Goal: Manage account settings

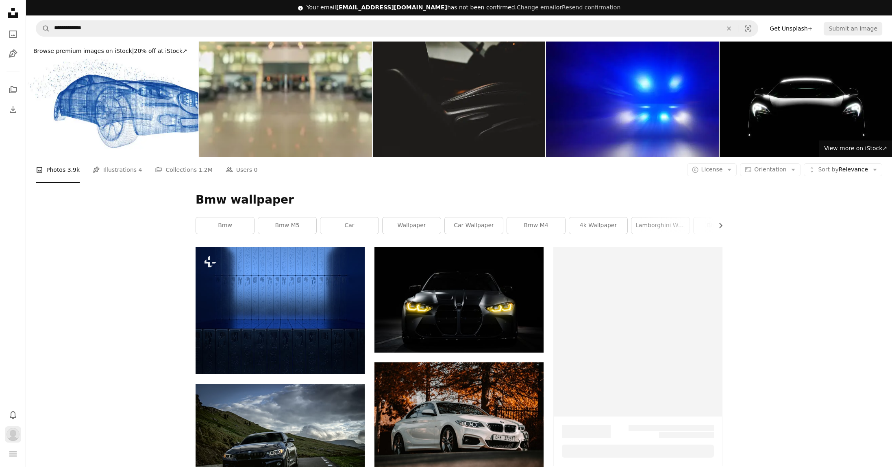
click at [18, 436] on img "Profile" at bounding box center [13, 433] width 13 height 13
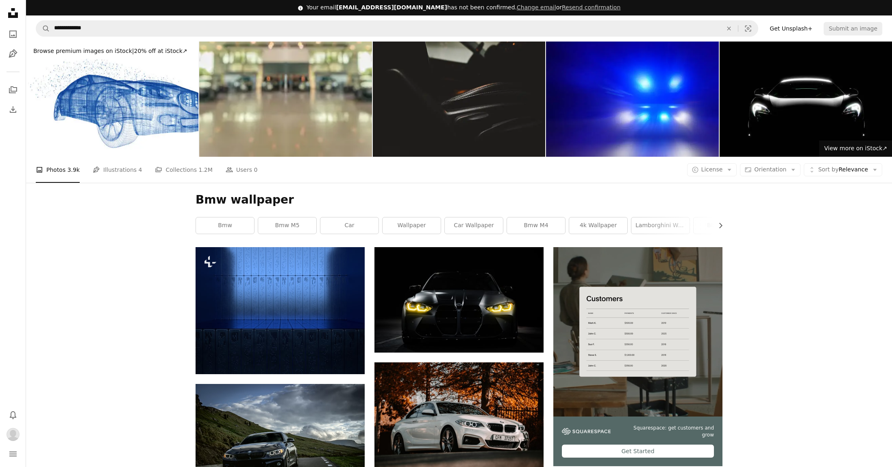
scroll to position [2904, 0]
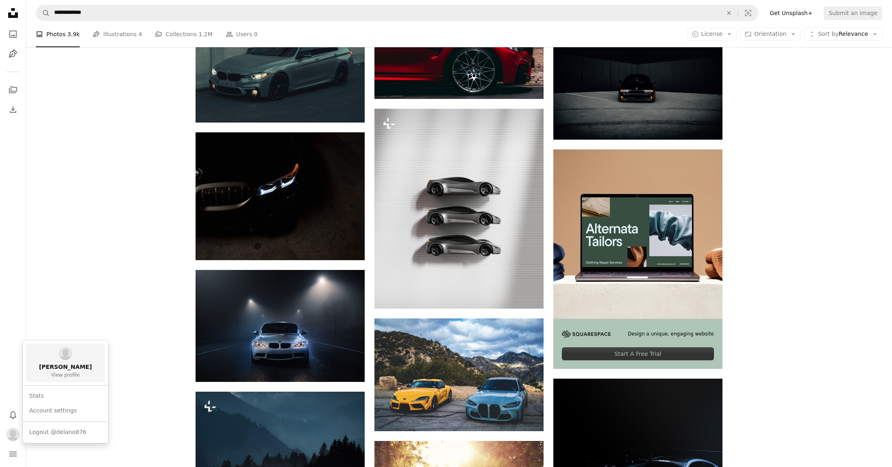
click at [66, 348] on img at bounding box center [65, 353] width 13 height 13
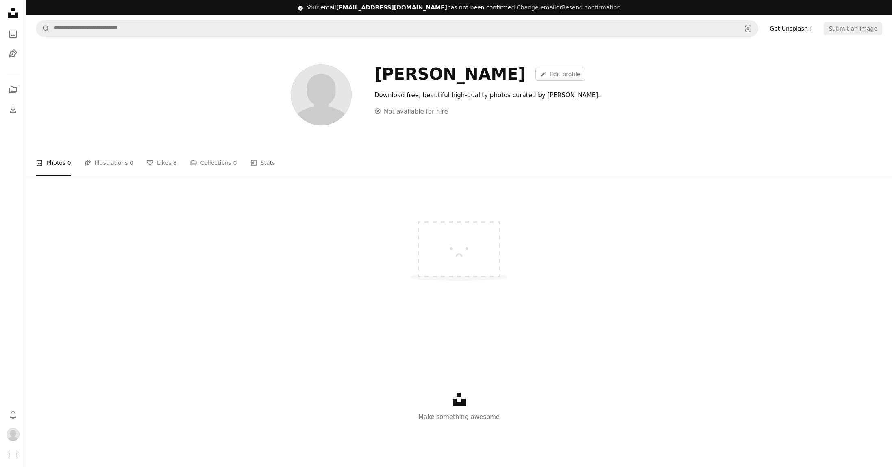
click at [333, 106] on img at bounding box center [321, 94] width 61 height 61
click at [536, 71] on link "A pencil Edit profile" at bounding box center [561, 74] width 50 height 13
click at [453, 397] on icon "Unsplash logo" at bounding box center [459, 399] width 13 height 13
click at [536, 68] on link "A pencil Edit profile" at bounding box center [561, 74] width 50 height 13
